Goal: Information Seeking & Learning: Check status

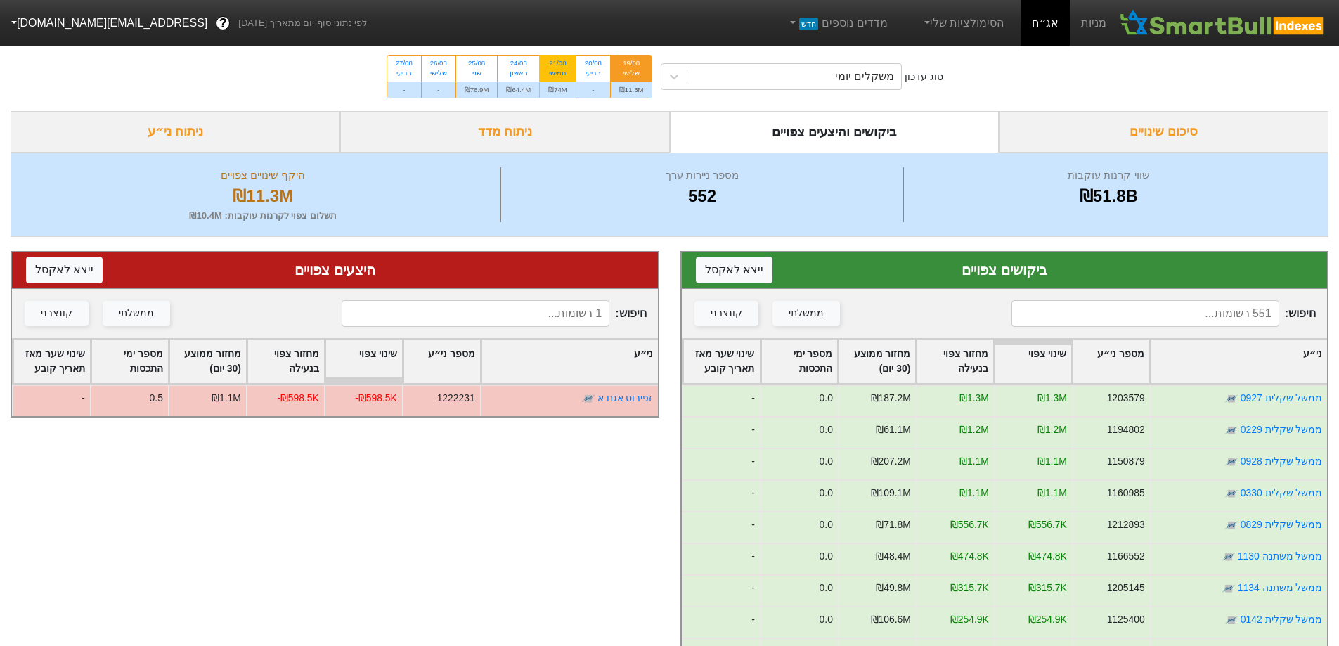
click at [558, 65] on div "21/08" at bounding box center [557, 63] width 19 height 10
click at [558, 65] on input "21/08 חמישי ₪74M" at bounding box center [552, 60] width 9 height 9
radio input "true"
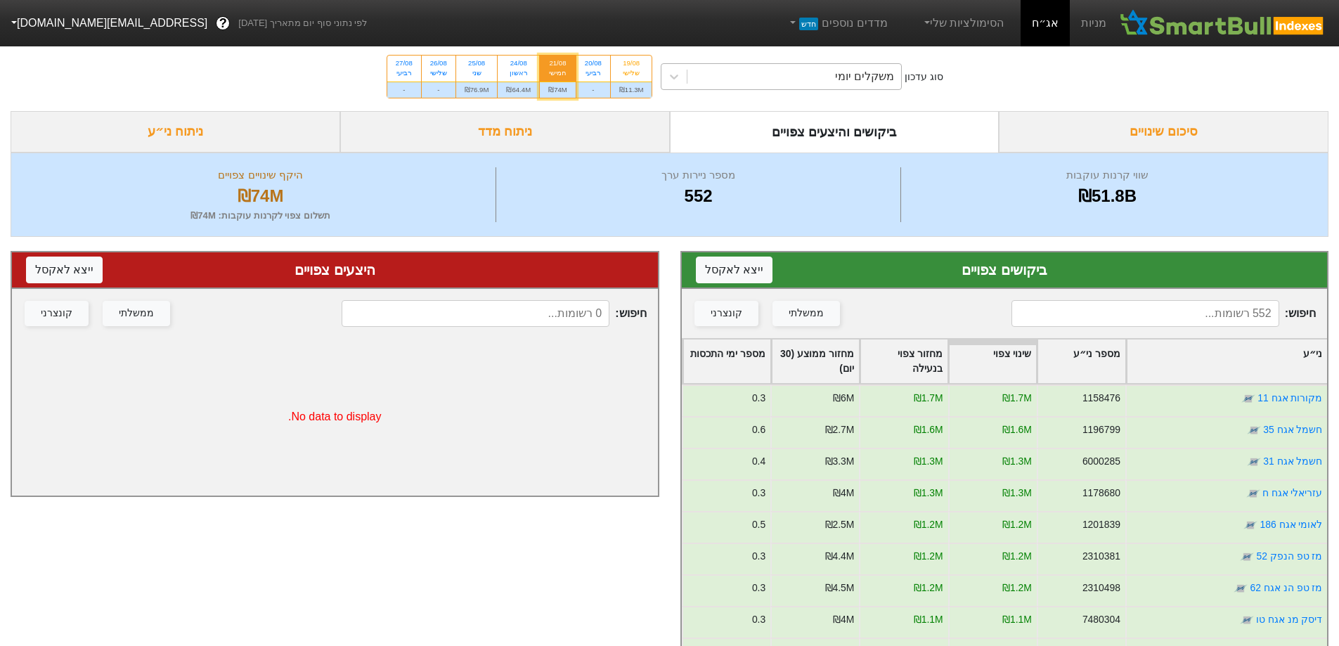
click at [833, 82] on div "משקלים יומי" at bounding box center [795, 76] width 214 height 25
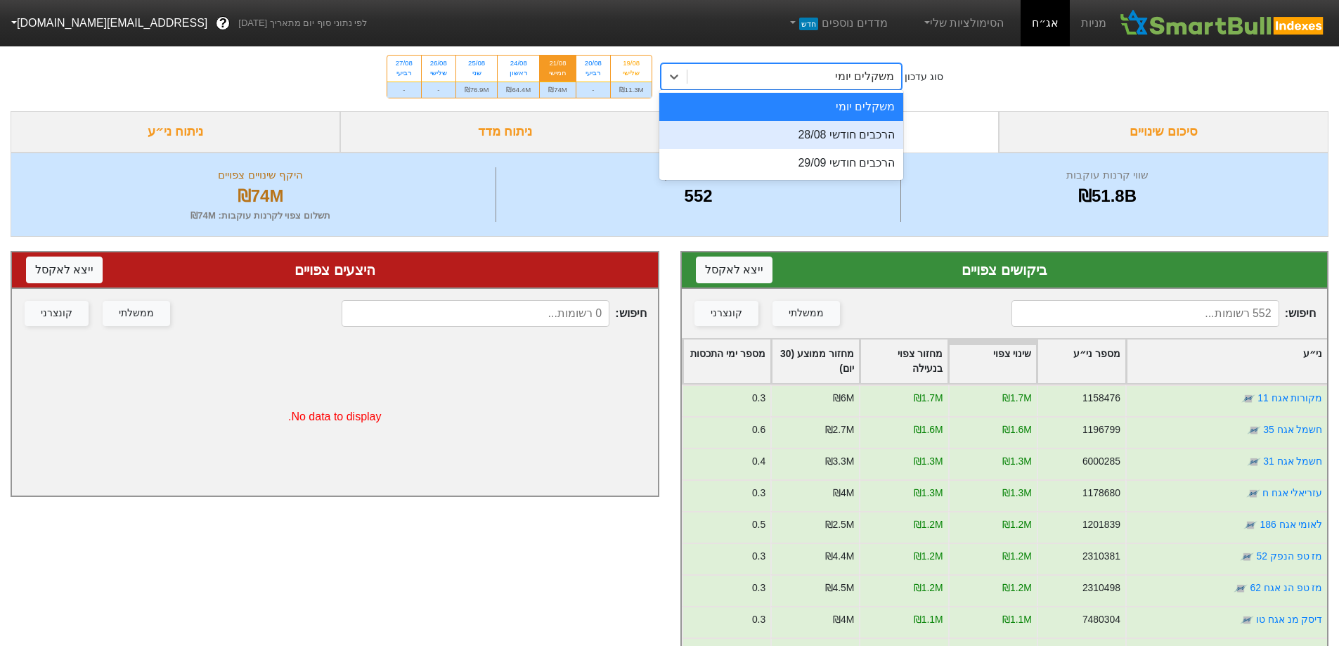
click at [854, 130] on div "הרכבים חודשי 28/08" at bounding box center [781, 135] width 244 height 28
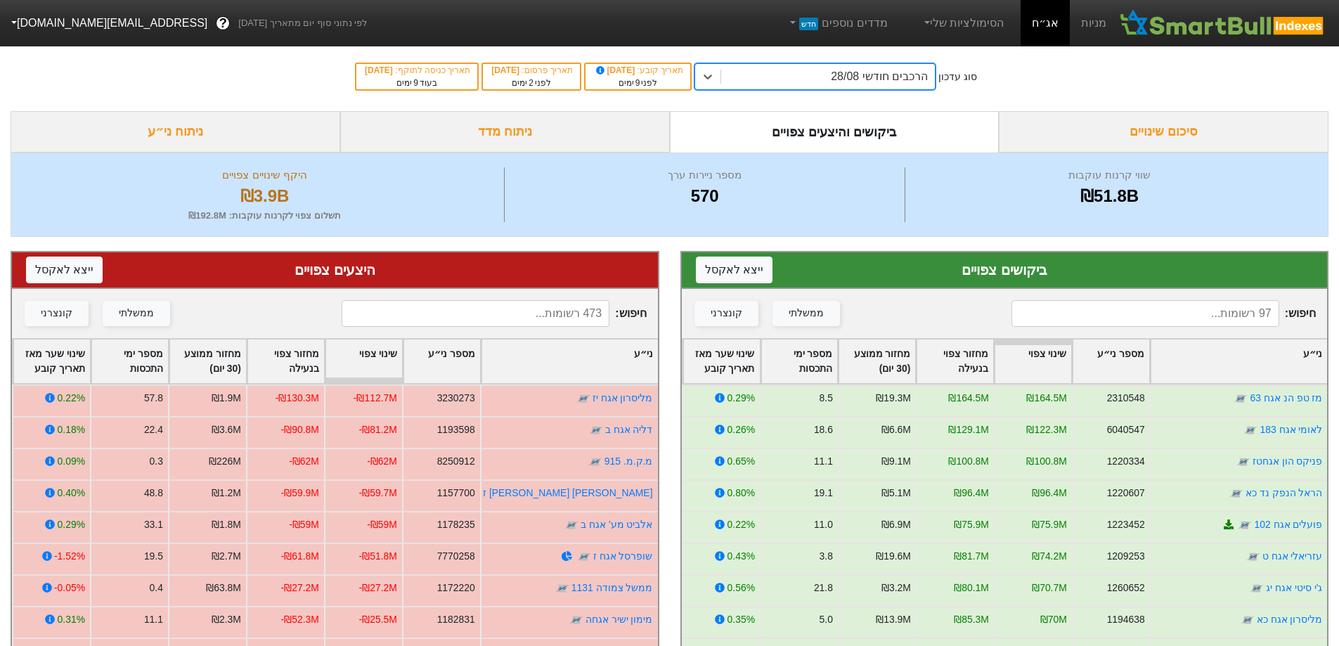
click at [607, 367] on div "ני״ע" at bounding box center [570, 362] width 176 height 44
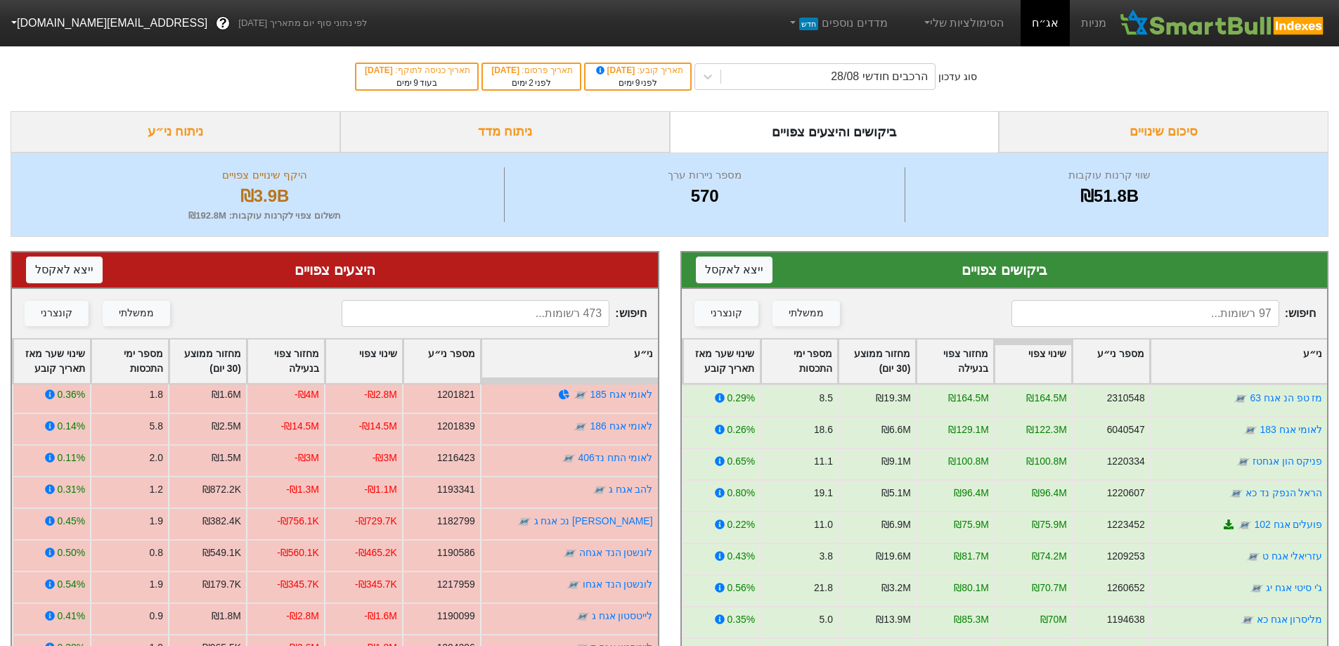
scroll to position [7382, 0]
